Goal: Task Accomplishment & Management: Manage account settings

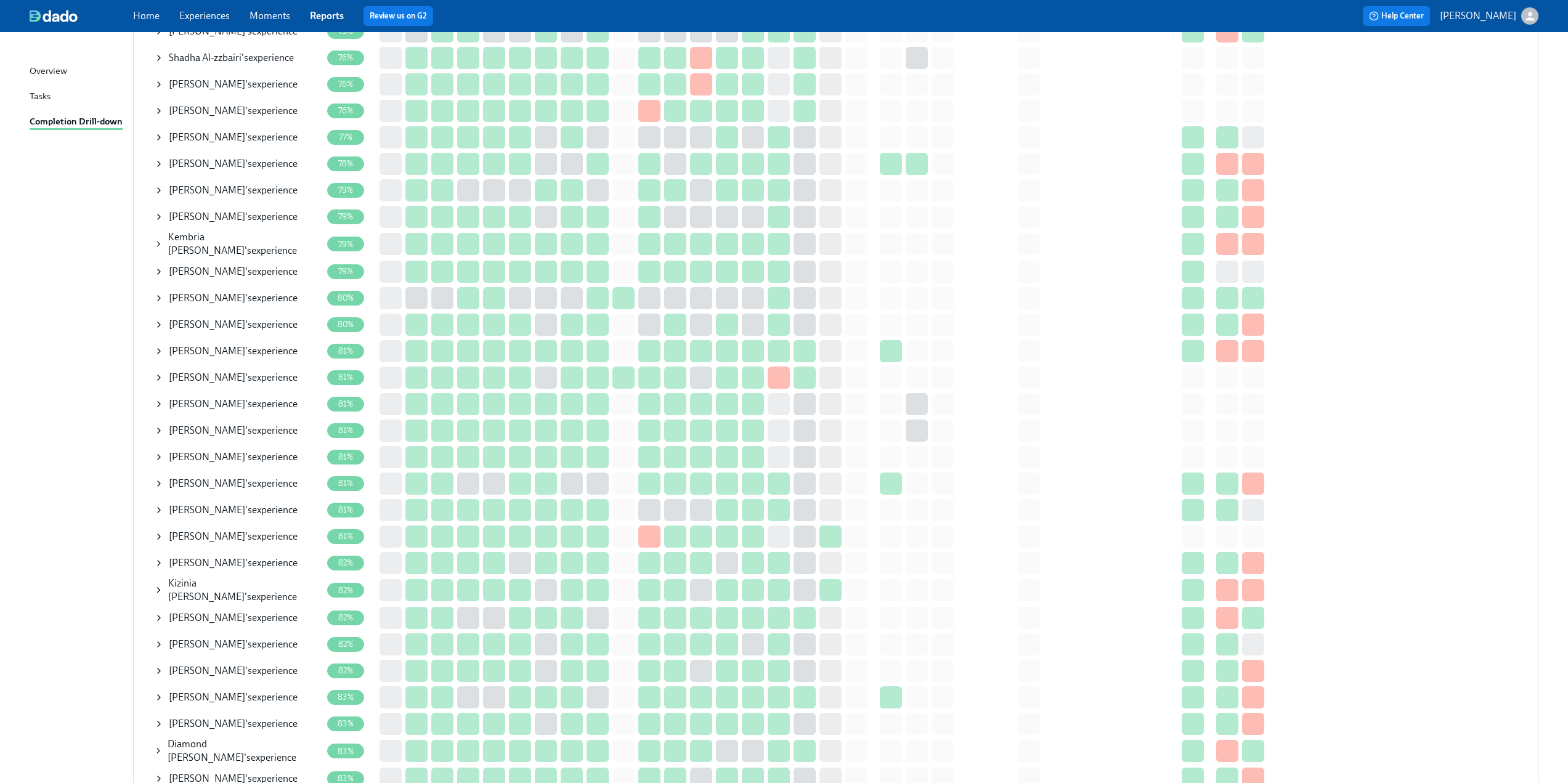
scroll to position [801, 0]
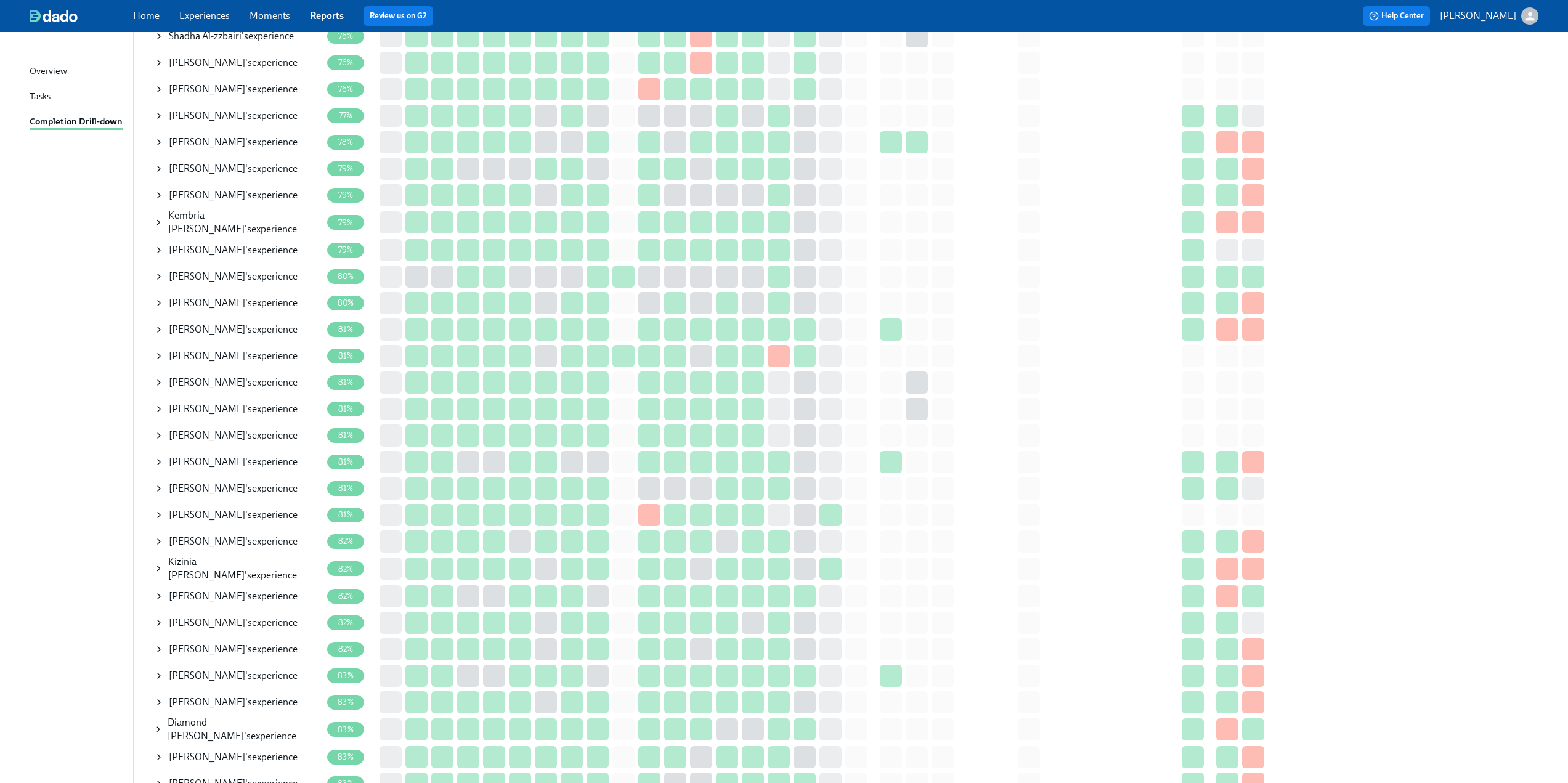
click at [160, 247] on icon at bounding box center [159, 250] width 10 height 10
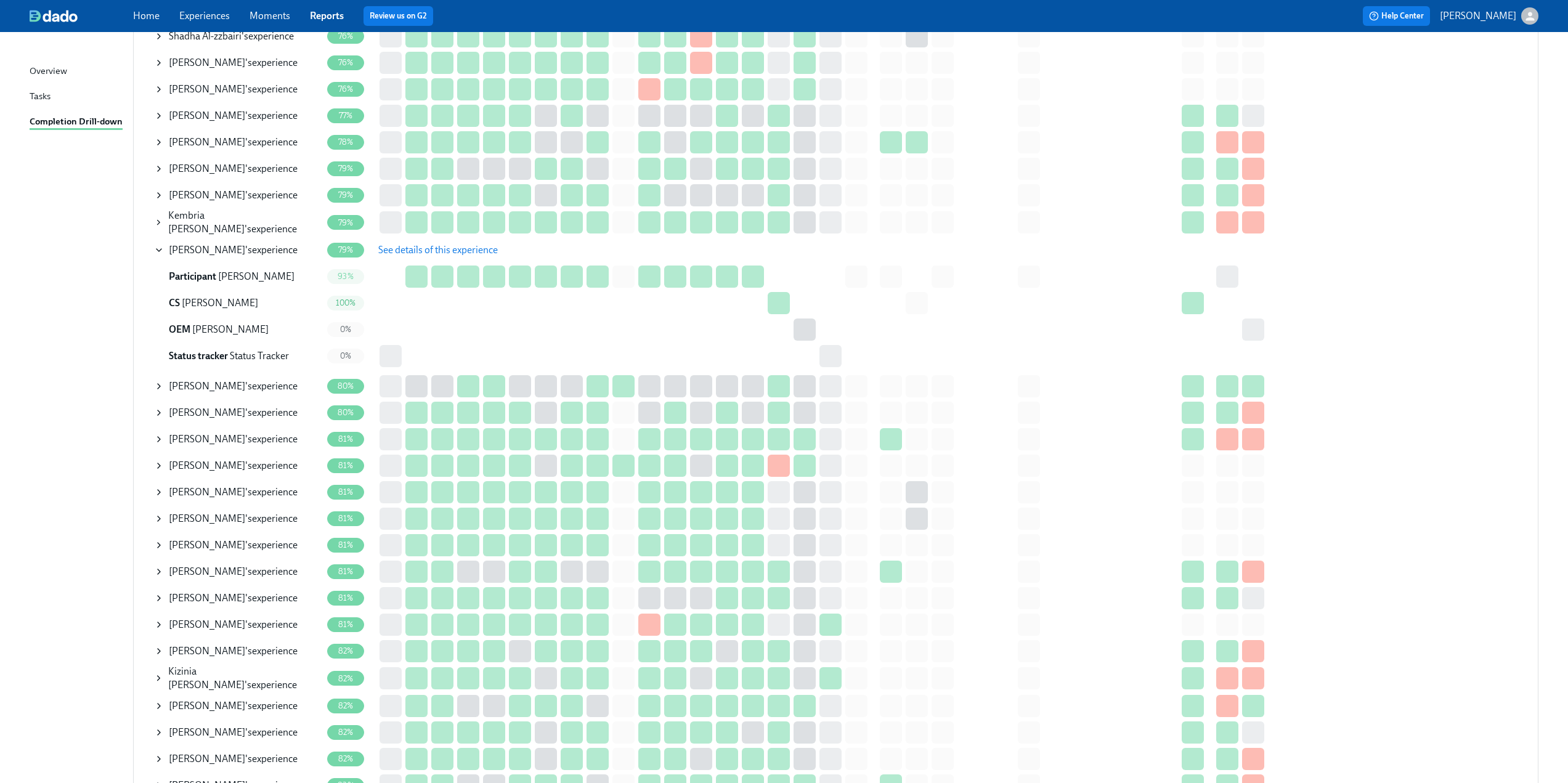
click at [425, 251] on span "See details of this experience" at bounding box center [437, 249] width 119 height 12
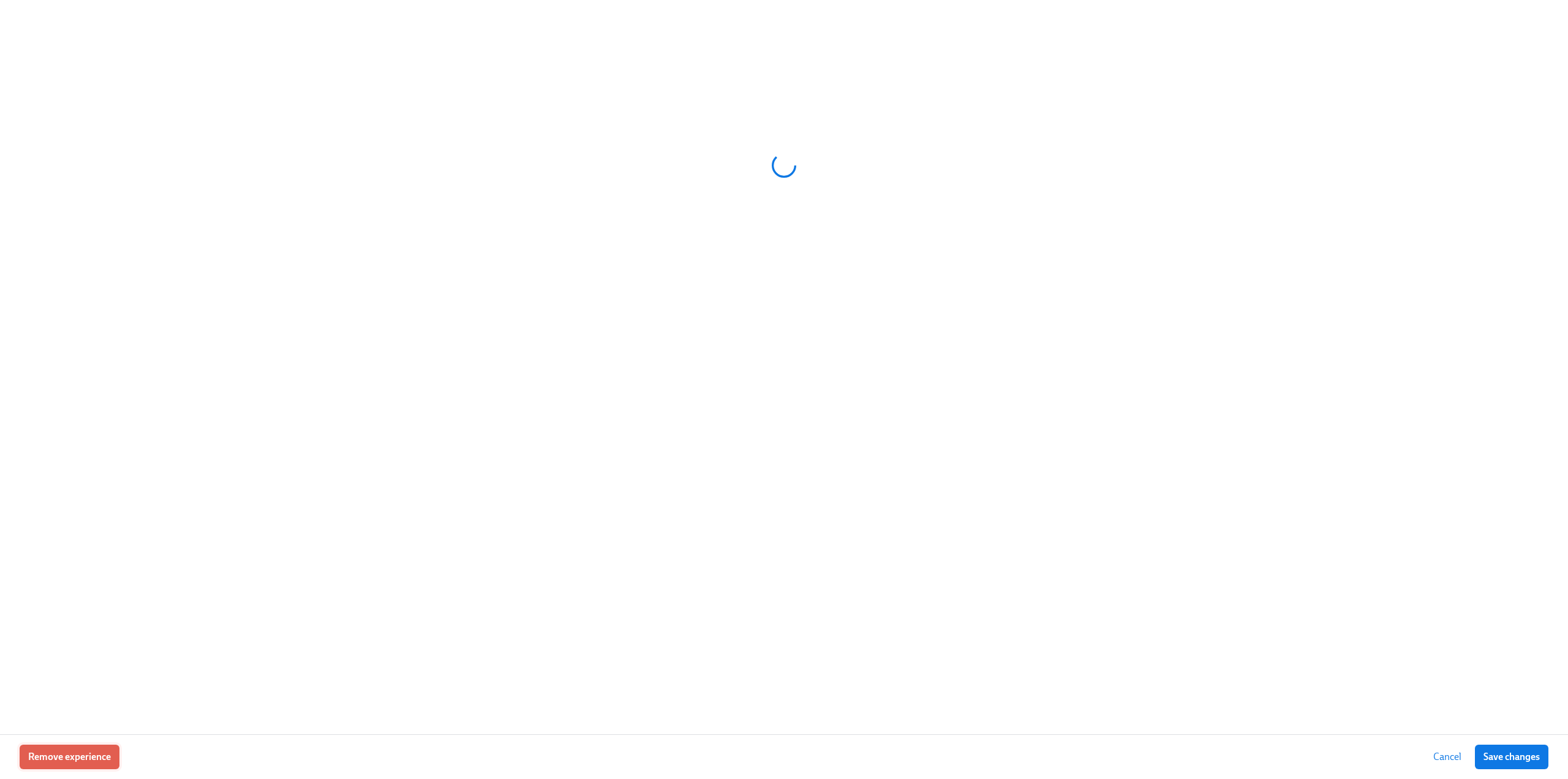
click at [99, 758] on span "Remove experience" at bounding box center [70, 756] width 82 height 12
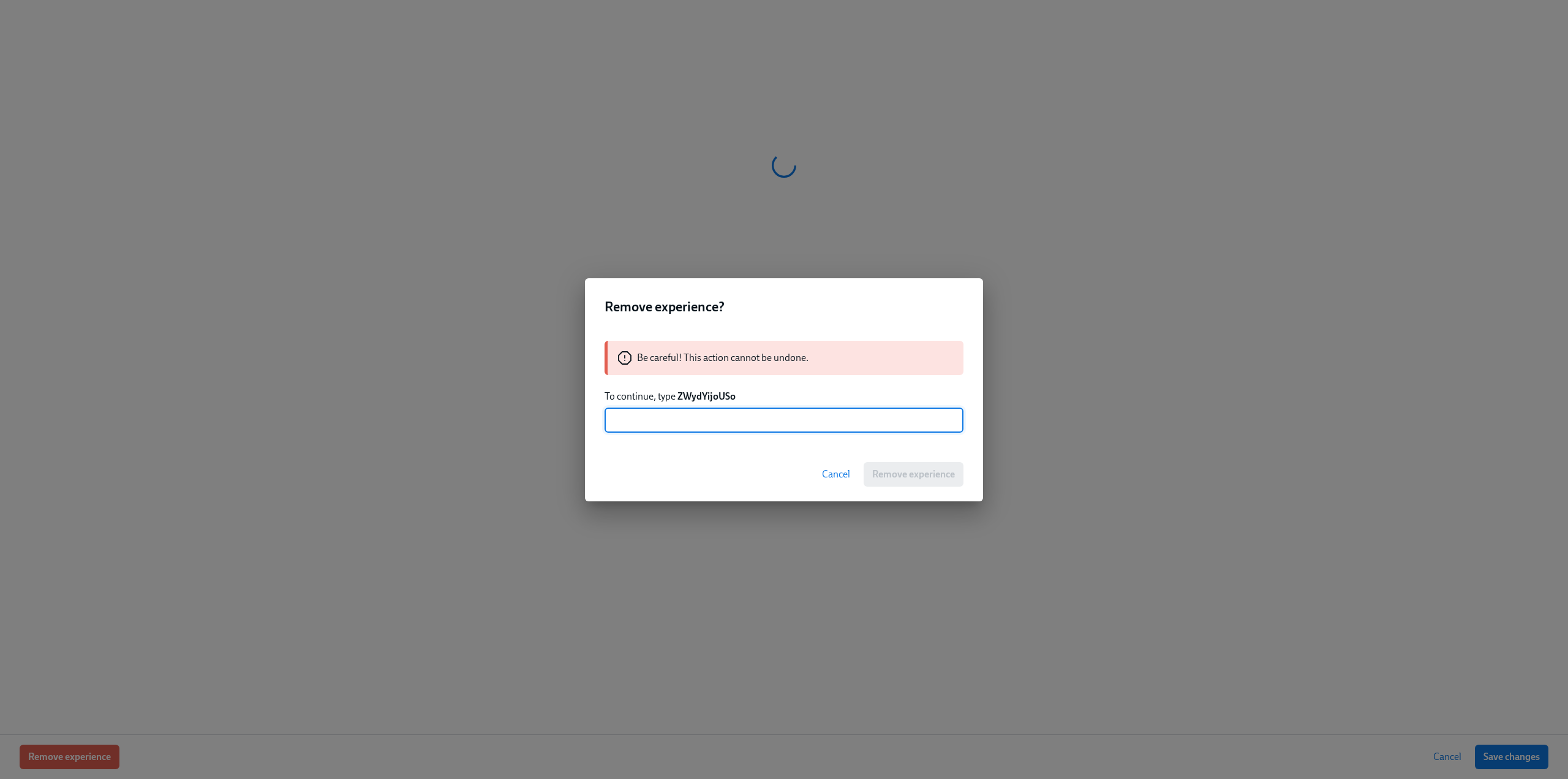
click at [678, 392] on strong "ZWydYijoUSo" at bounding box center [707, 396] width 58 height 11
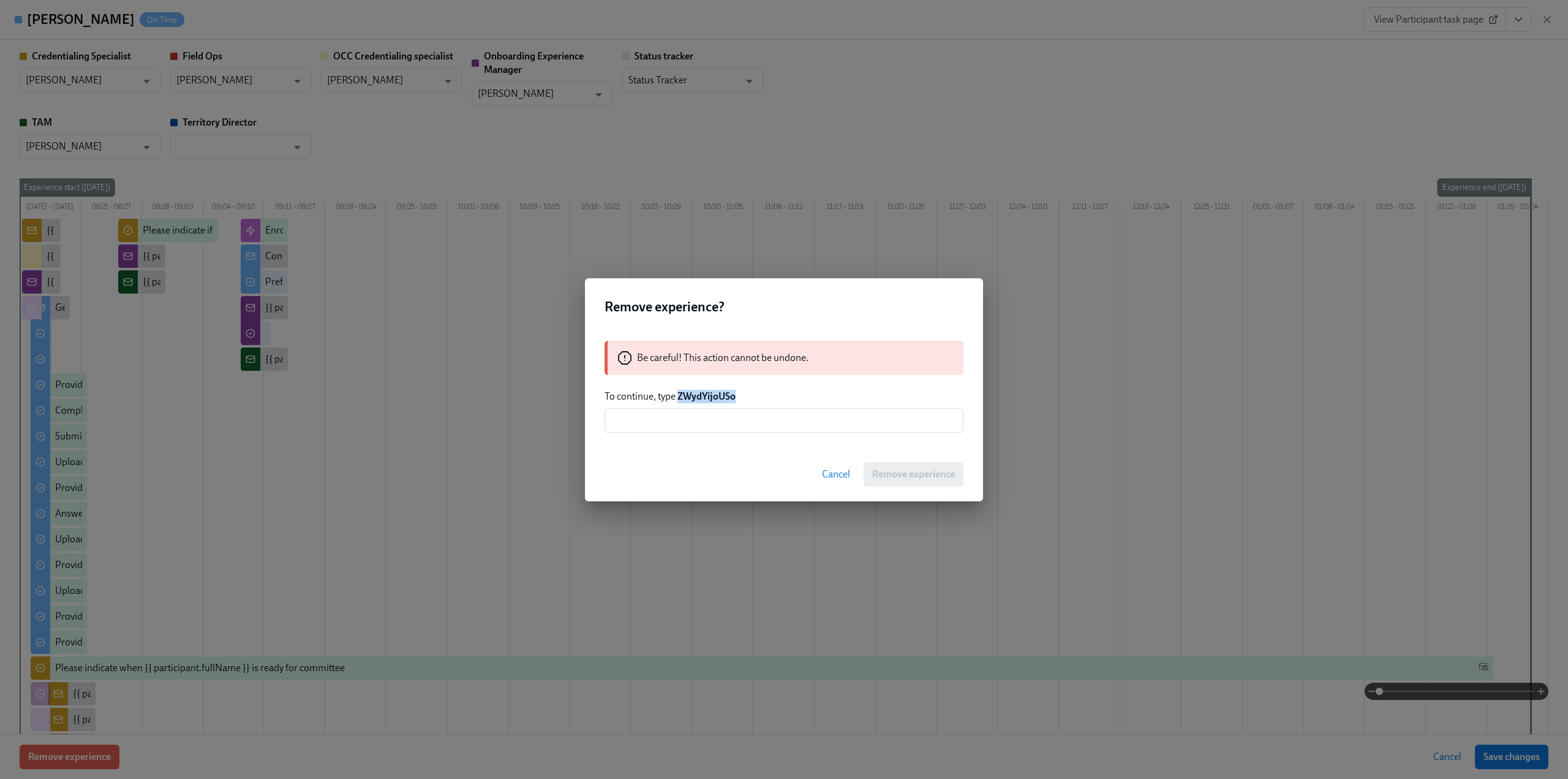
drag, startPoint x: 695, startPoint y: 395, endPoint x: 679, endPoint y: 394, distance: 16.0
click at [679, 394] on p "To continue, type ZWydYijoUSo" at bounding box center [784, 396] width 359 height 14
copy strong "ZWydYijoUSo"
click at [678, 419] on input "text" at bounding box center [784, 420] width 359 height 24
paste input "ZWydYijoUSo"
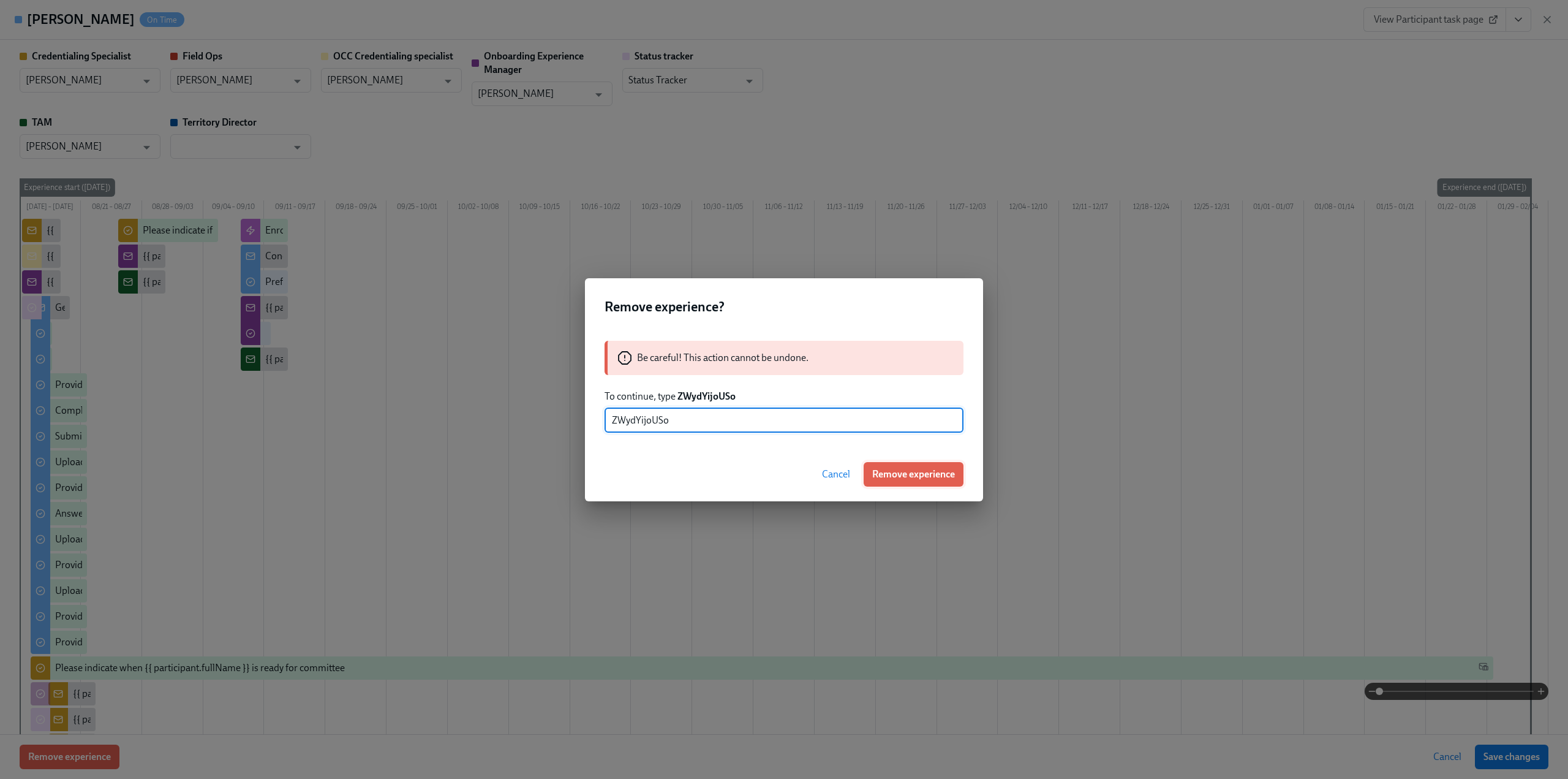
type input "ZWydYijoUSo"
click at [904, 476] on span "Remove experience" at bounding box center [914, 474] width 82 height 12
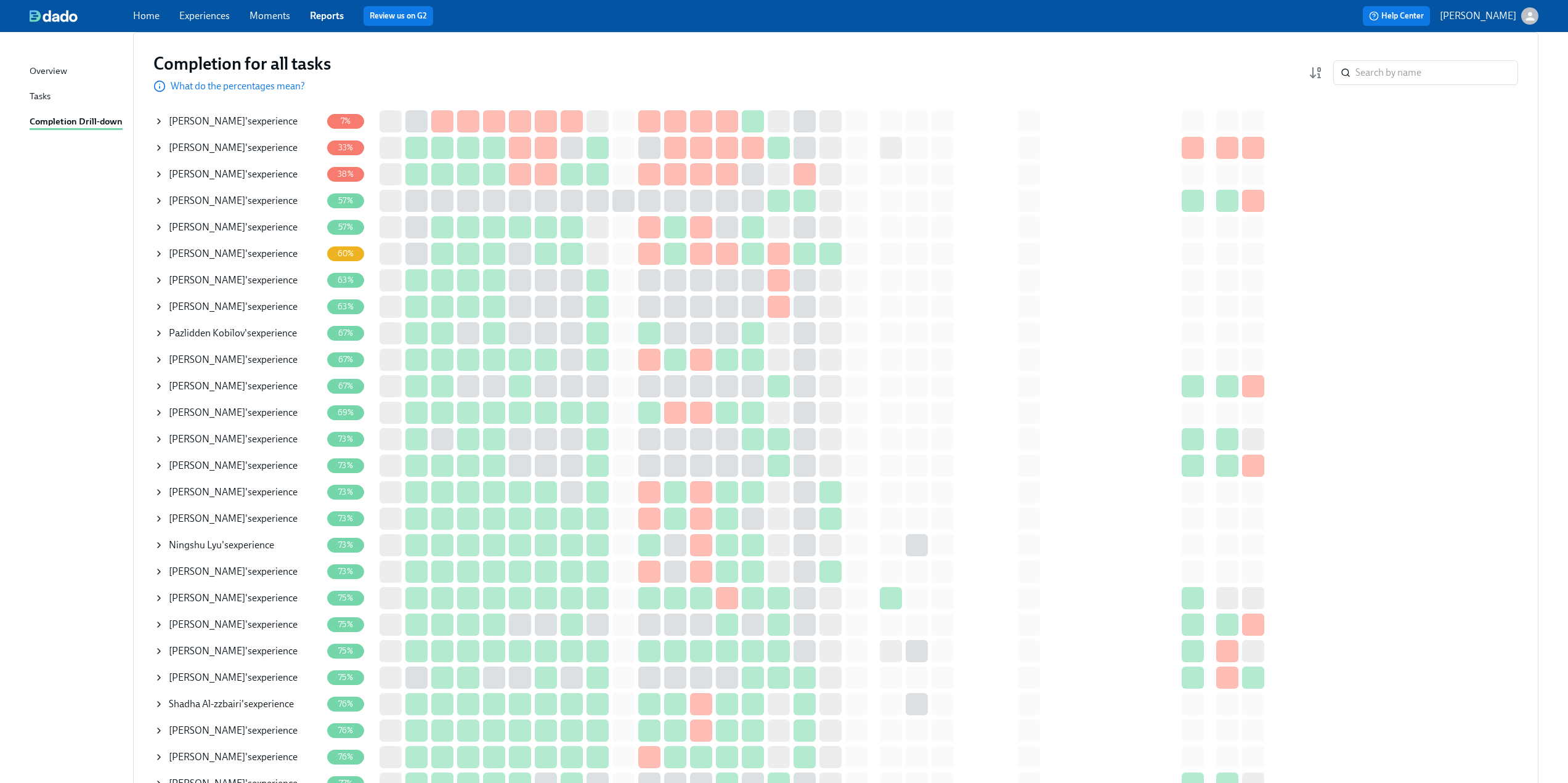
scroll to position [0, 0]
